Goal: Find contact information: Find contact information

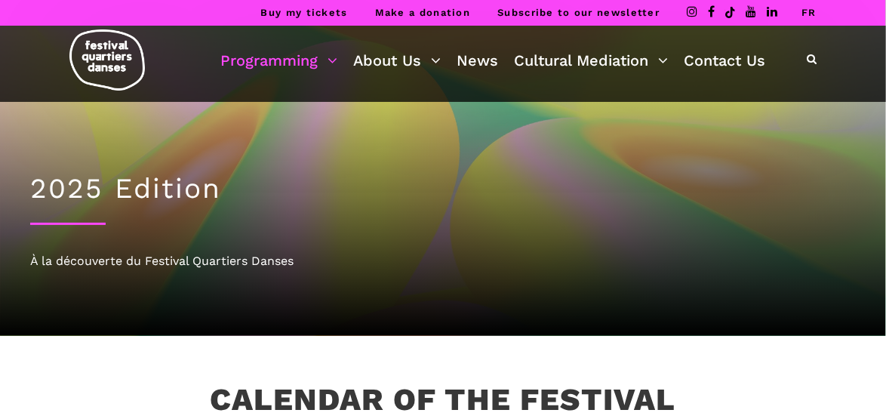
click at [810, 13] on link "FR" at bounding box center [808, 12] width 15 height 11
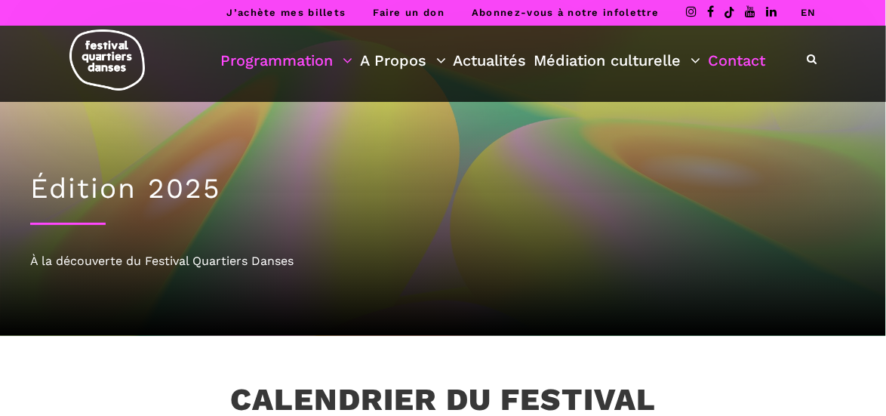
click at [756, 66] on link "Contact" at bounding box center [736, 61] width 57 height 26
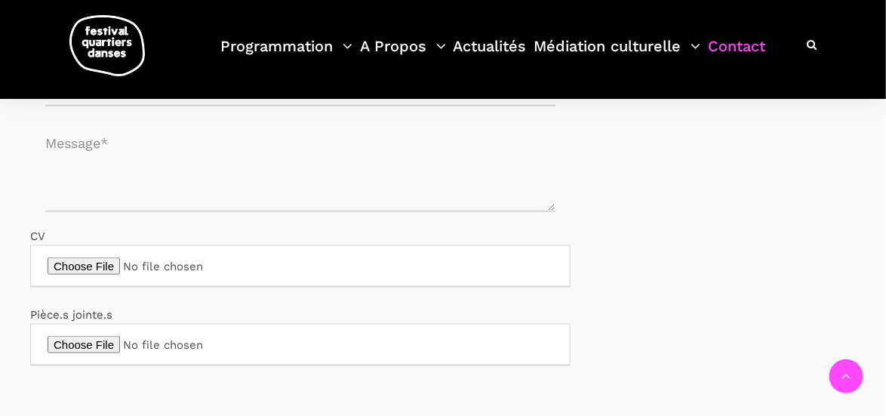
scroll to position [528, 0]
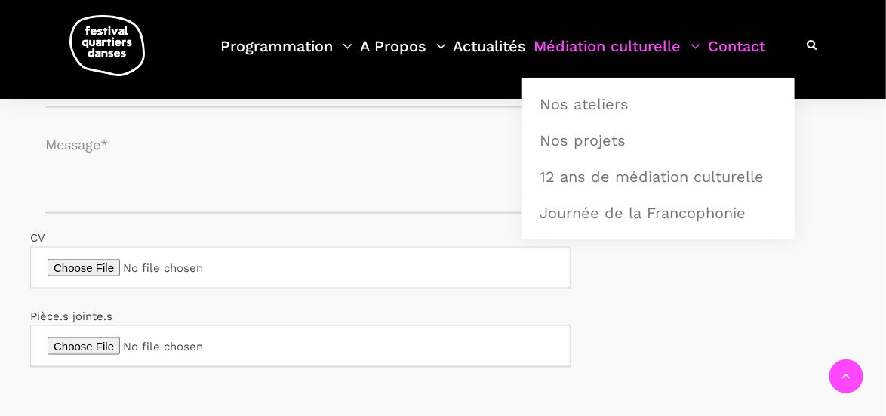
click at [623, 50] on link "Médiation culturelle" at bounding box center [616, 55] width 167 height 45
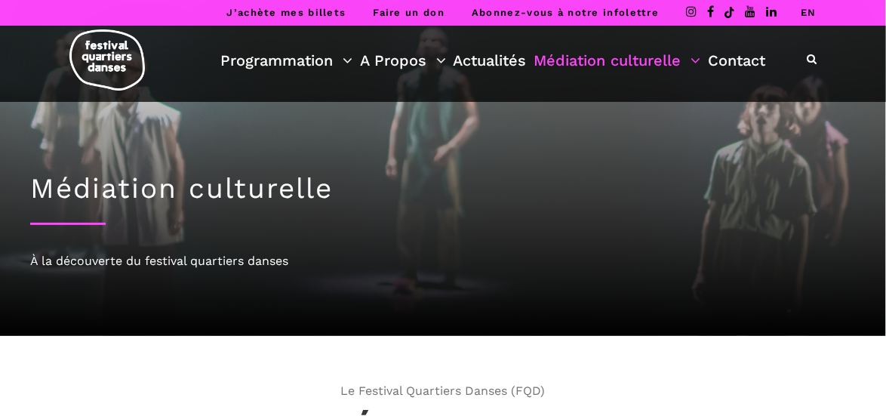
click at [806, 13] on link "EN" at bounding box center [809, 12] width 16 height 11
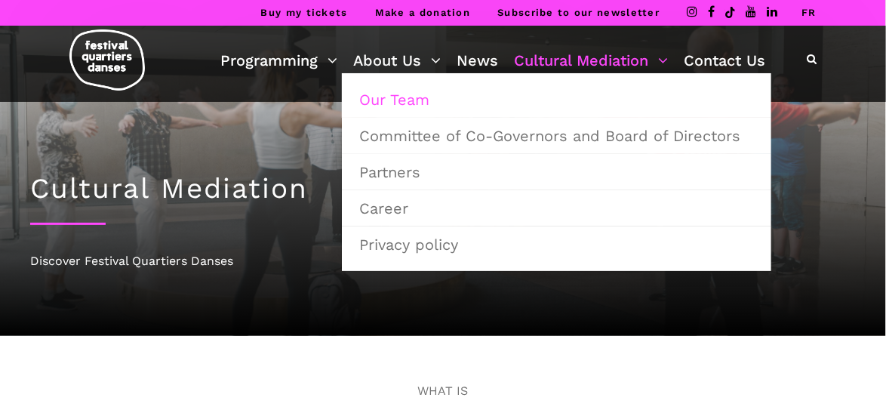
click at [404, 99] on link "Our Team" at bounding box center [556, 99] width 413 height 35
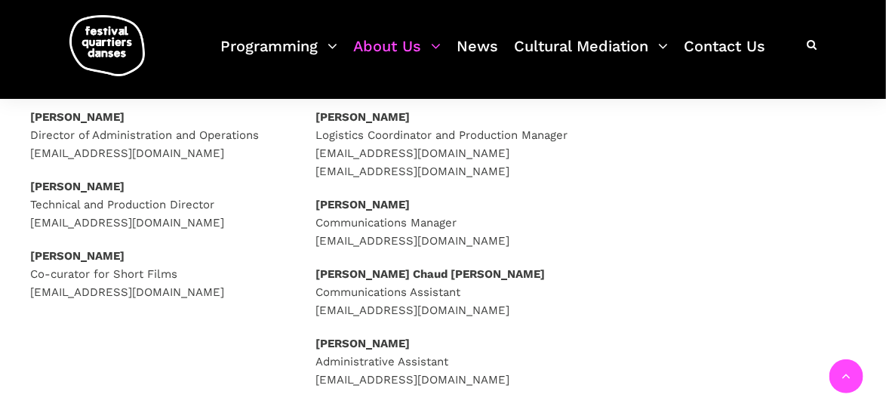
scroll to position [302, 0]
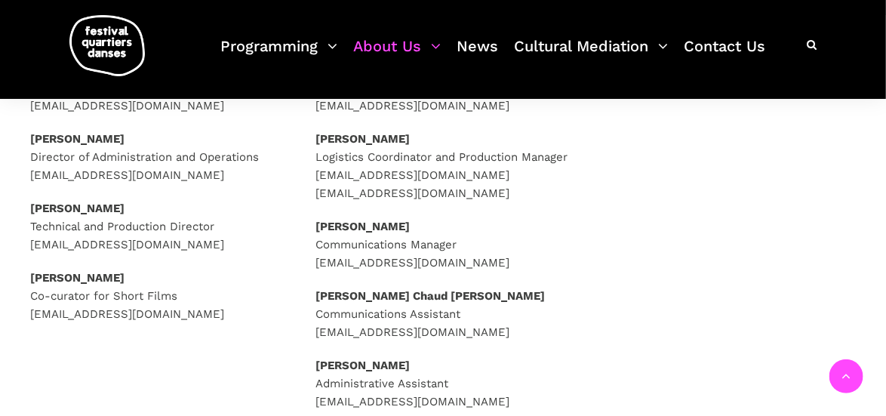
drag, startPoint x: 561, startPoint y: 284, endPoint x: 316, endPoint y: 281, distance: 244.5
click at [316, 272] on p "Pauline Gervais Communications Manager communications@quartiersdanses.com" at bounding box center [442, 244] width 255 height 54
copy p "communications@quartiersdanses.com"
click at [532, 291] on div "Caroline Beaudry Logistics Coordinator logistiques@quartiersdanses.com Marianne…" at bounding box center [442, 235] width 255 height 350
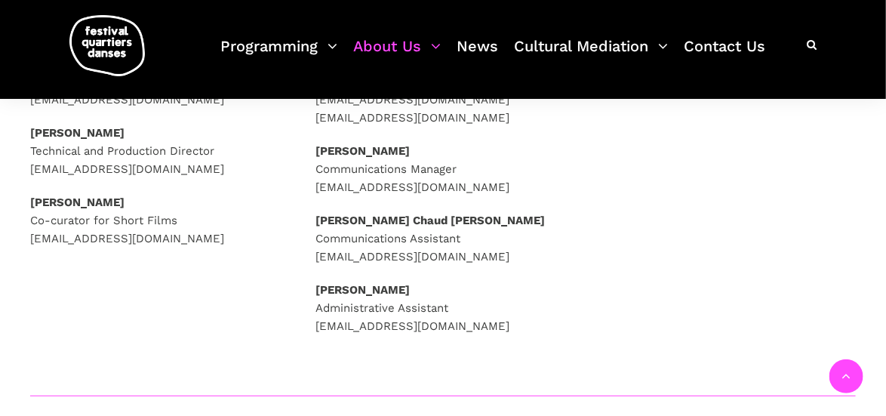
drag, startPoint x: 426, startPoint y: 161, endPoint x: 315, endPoint y: 164, distance: 110.9
click at [315, 164] on p "Pauline Gervais Communications Manager communications@quartiersdanses.com" at bounding box center [442, 169] width 255 height 54
copy strong "Pauline Gervais"
